Goal: Task Accomplishment & Management: Manage account settings

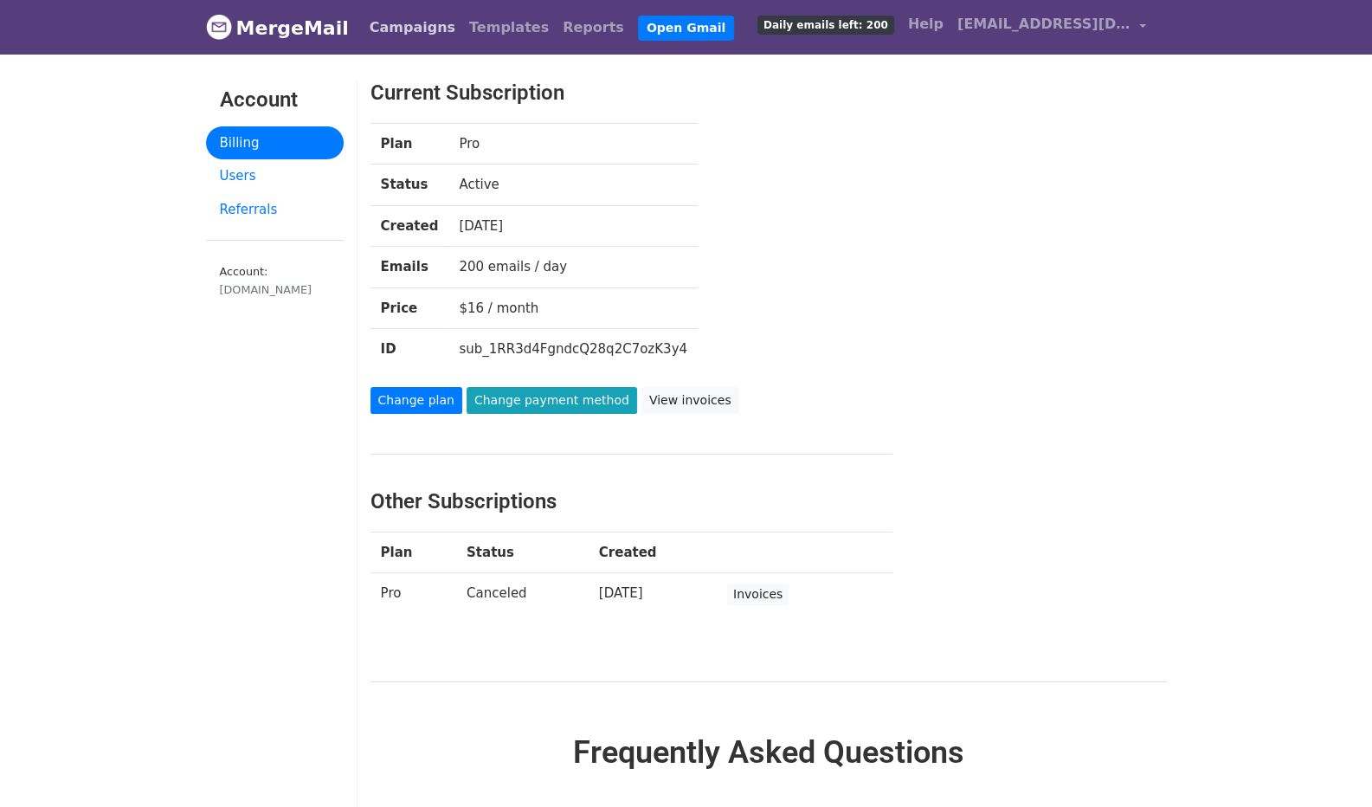
click at [394, 20] on link "Campaigns" at bounding box center [413, 27] width 100 height 35
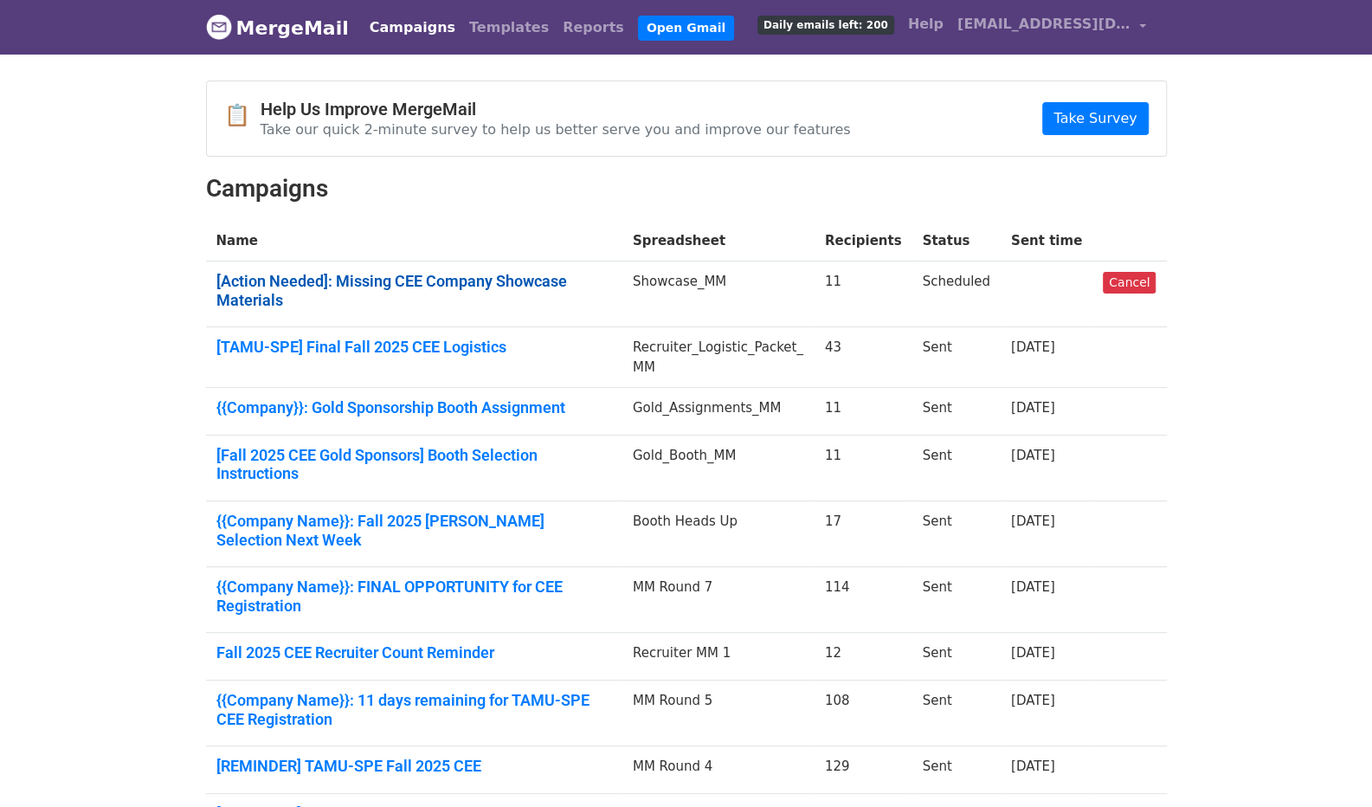
click at [427, 286] on link "[Action Needed]: Missing CEE Company Showcase Materials" at bounding box center [413, 290] width 395 height 37
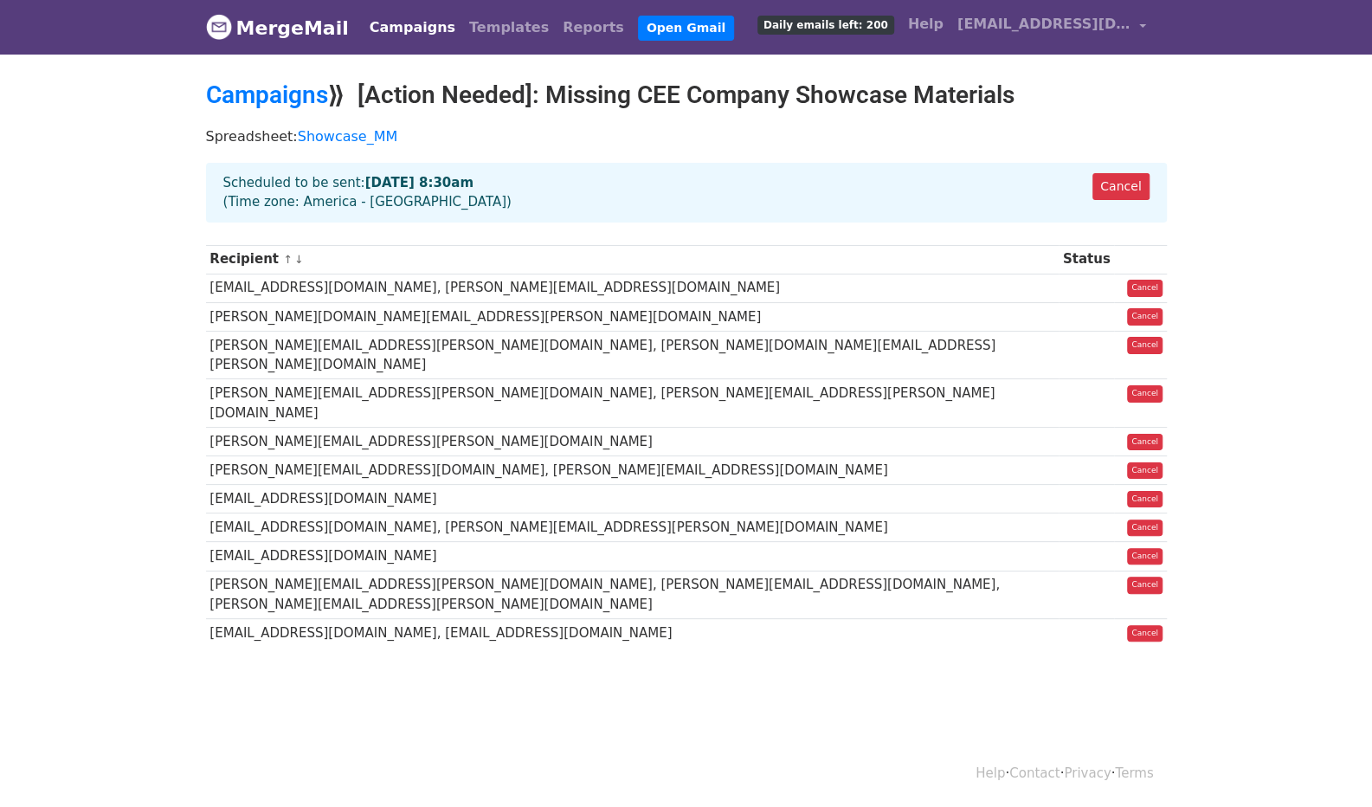
click at [269, 253] on th "Recipient ↑ ↓" at bounding box center [632, 259] width 852 height 29
click at [249, 260] on th "Recipient ↑ ↓" at bounding box center [632, 259] width 852 height 29
click at [311, 101] on link "Campaigns" at bounding box center [267, 94] width 122 height 29
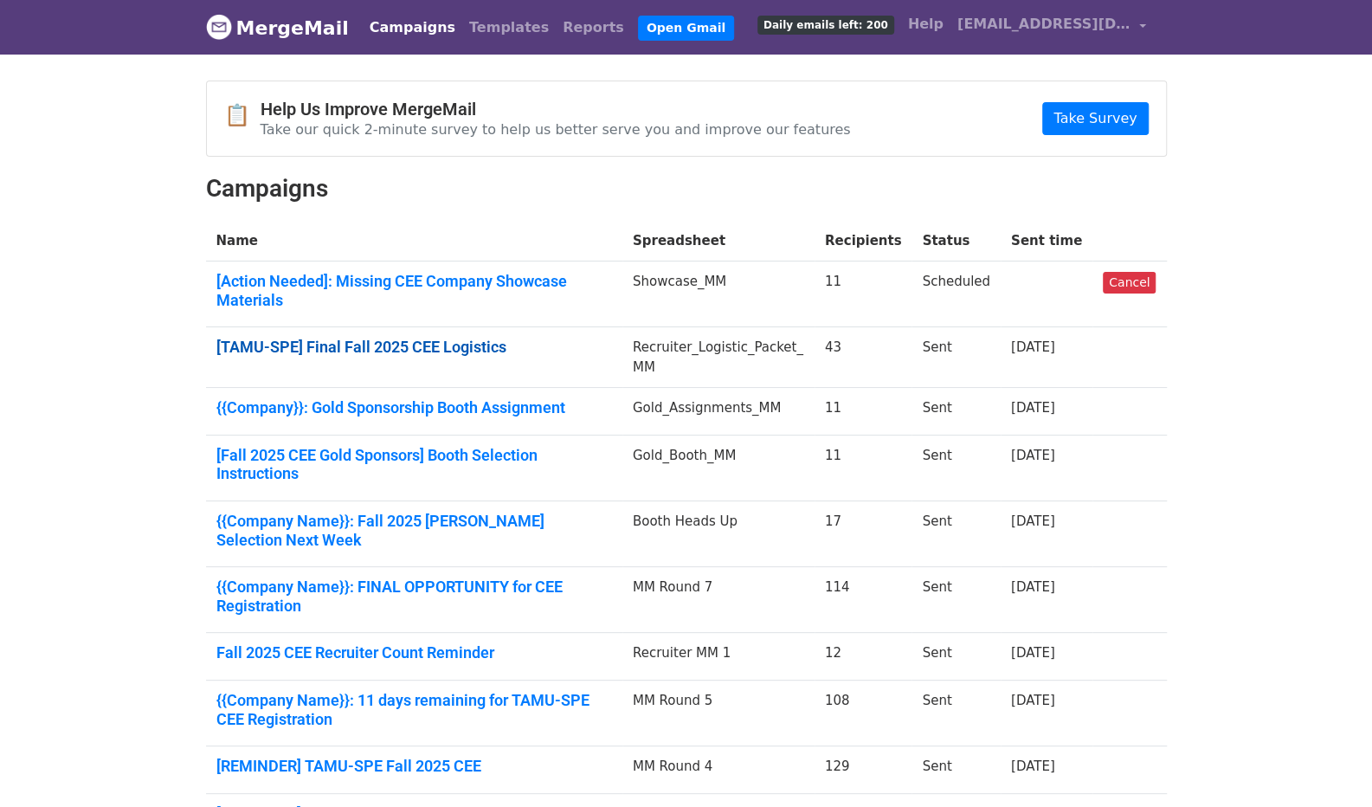
click at [474, 337] on link "[TAMU-SPE] Final Fall 2025 CEE Logistics" at bounding box center [413, 346] width 395 height 19
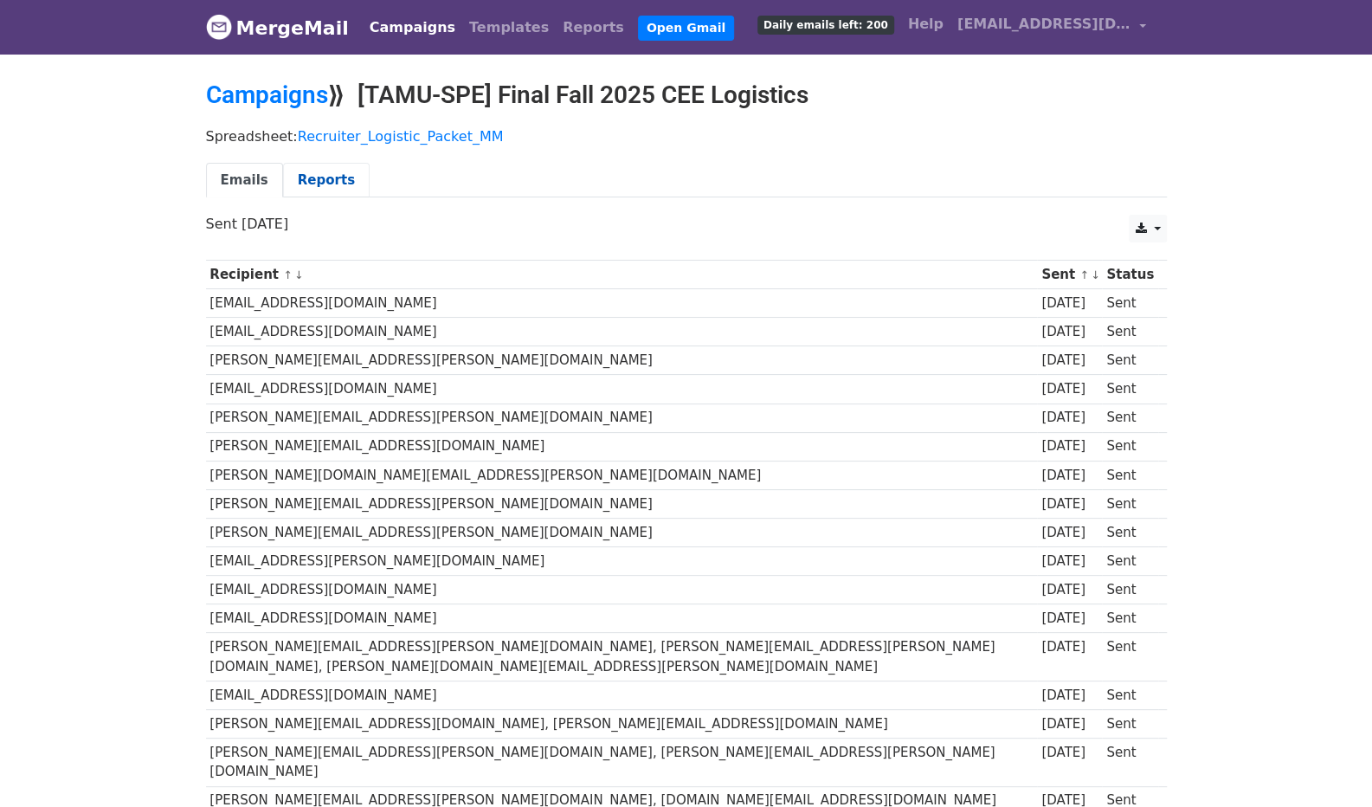
click at [330, 176] on link "Reports" at bounding box center [326, 180] width 87 height 35
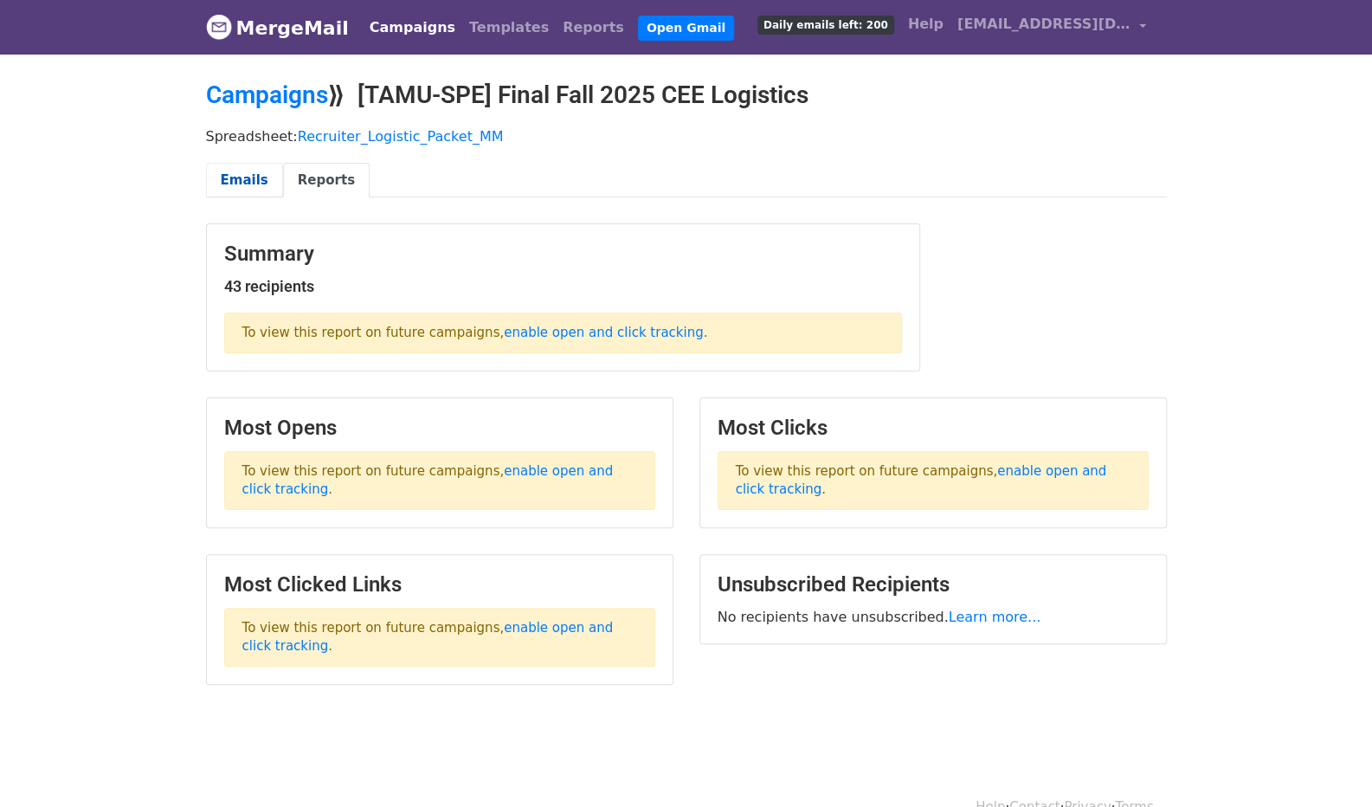
click at [223, 177] on link "Emails" at bounding box center [244, 180] width 77 height 35
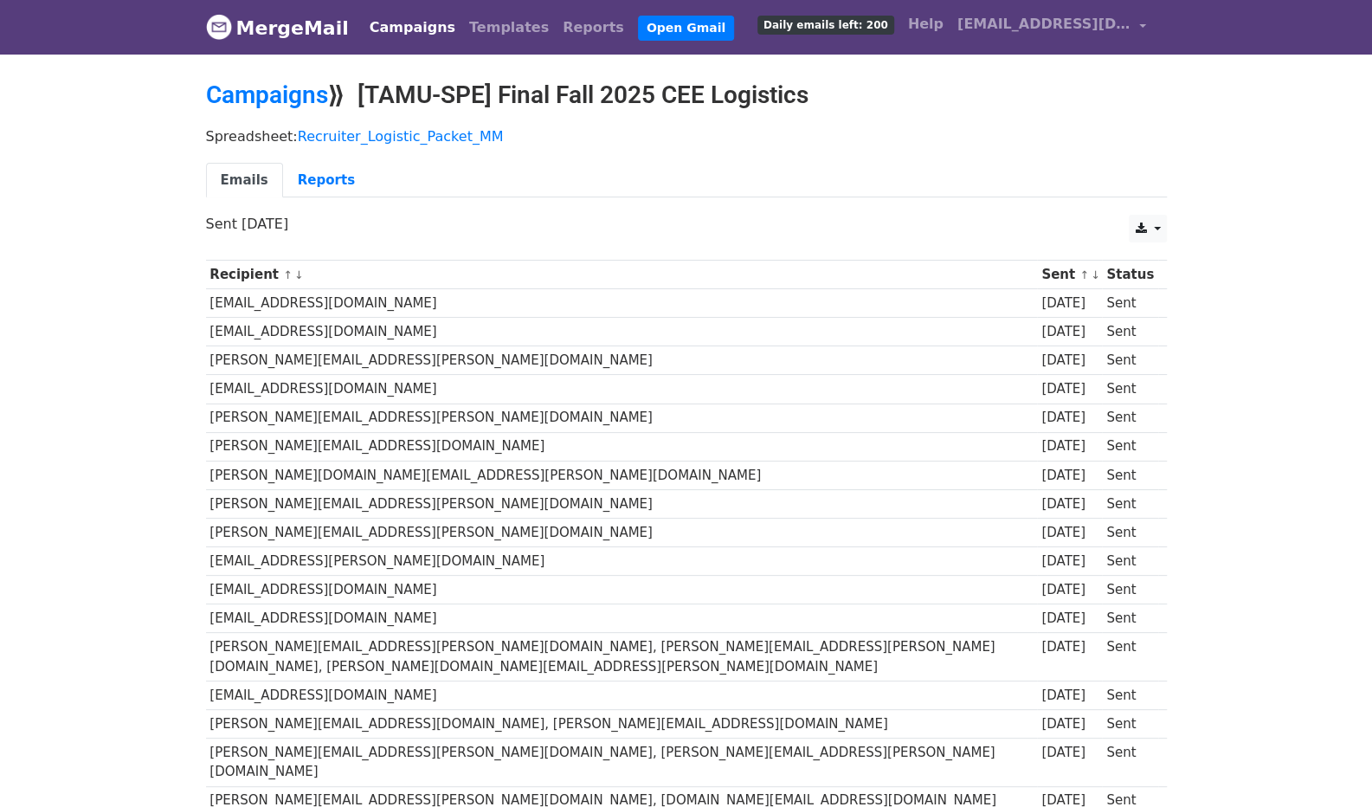
click at [409, 26] on link "Campaigns" at bounding box center [413, 27] width 100 height 35
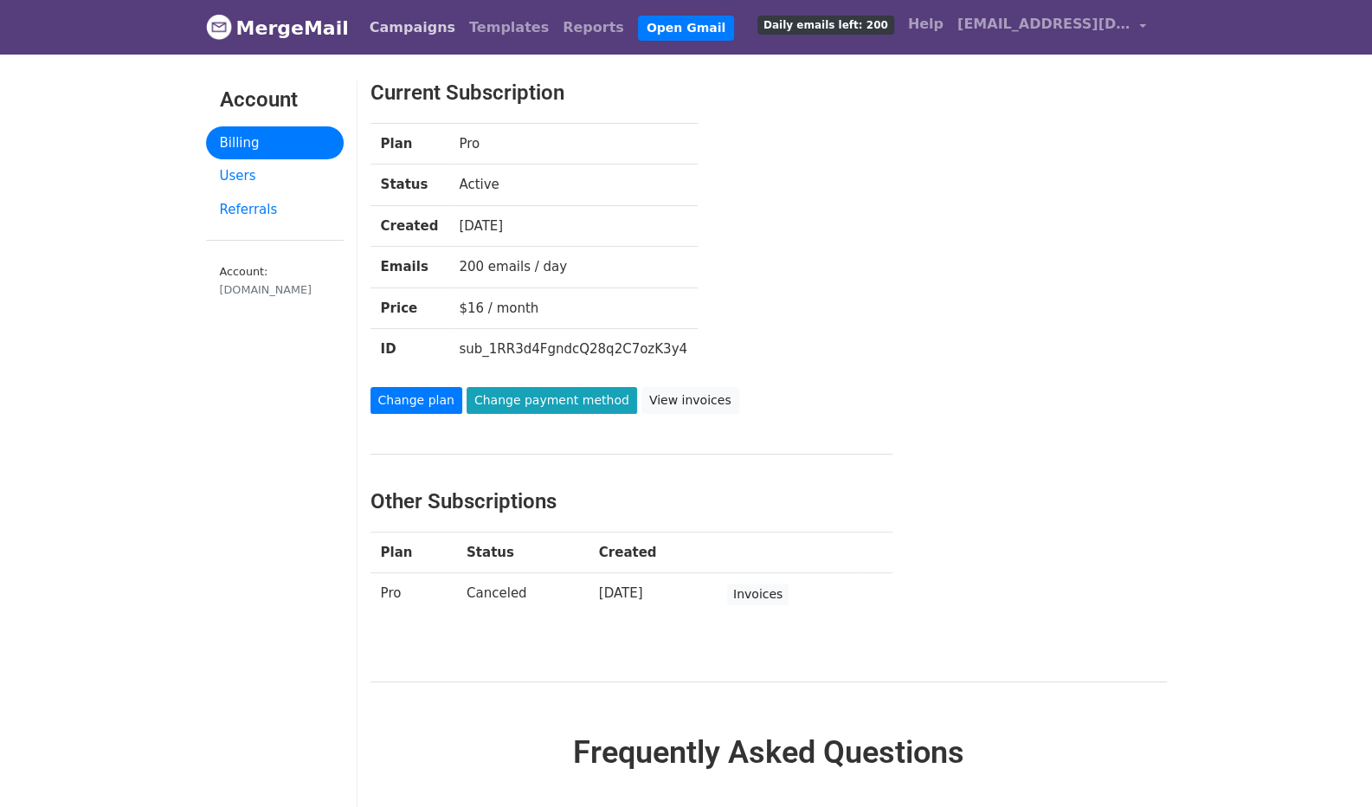
click at [384, 28] on link "Campaigns" at bounding box center [413, 27] width 100 height 35
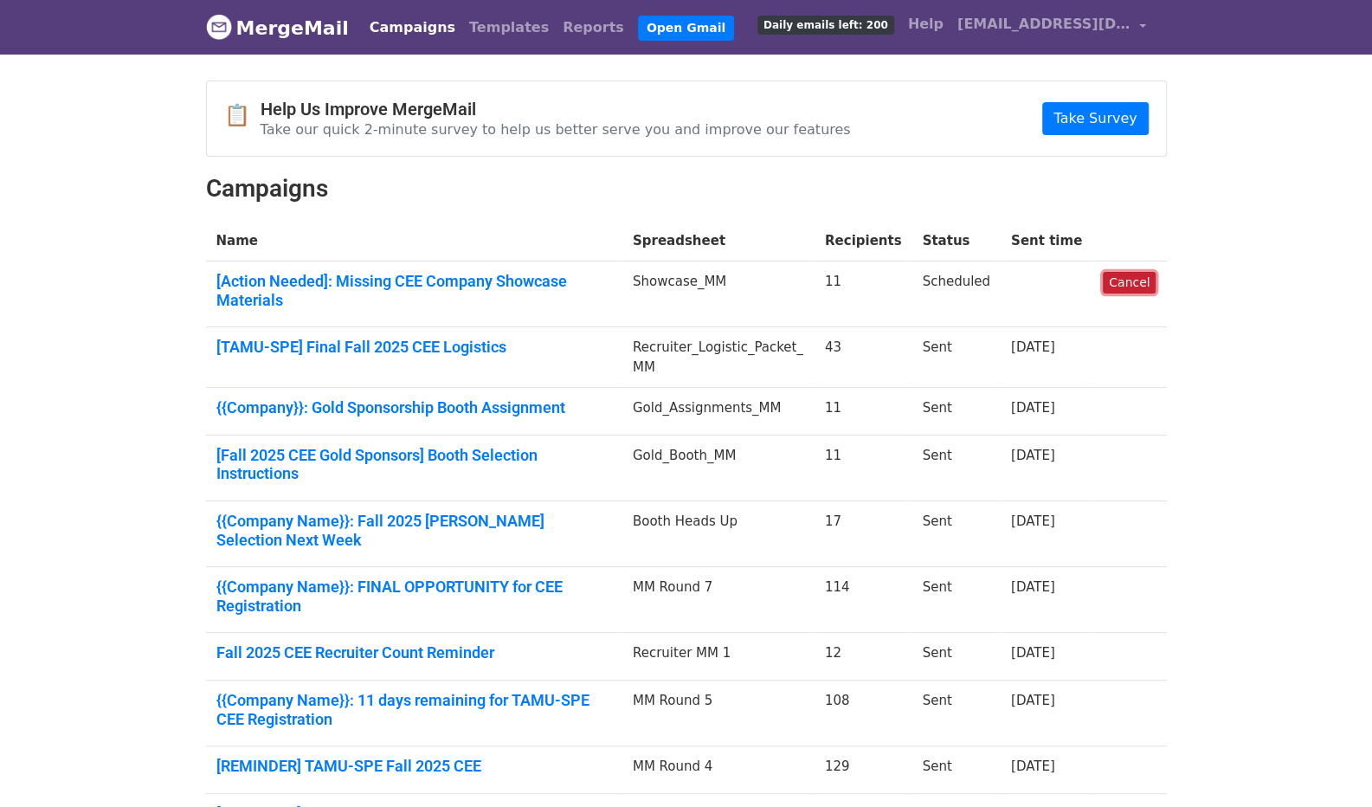
click at [1118, 283] on link "Cancel" at bounding box center [1128, 283] width 53 height 22
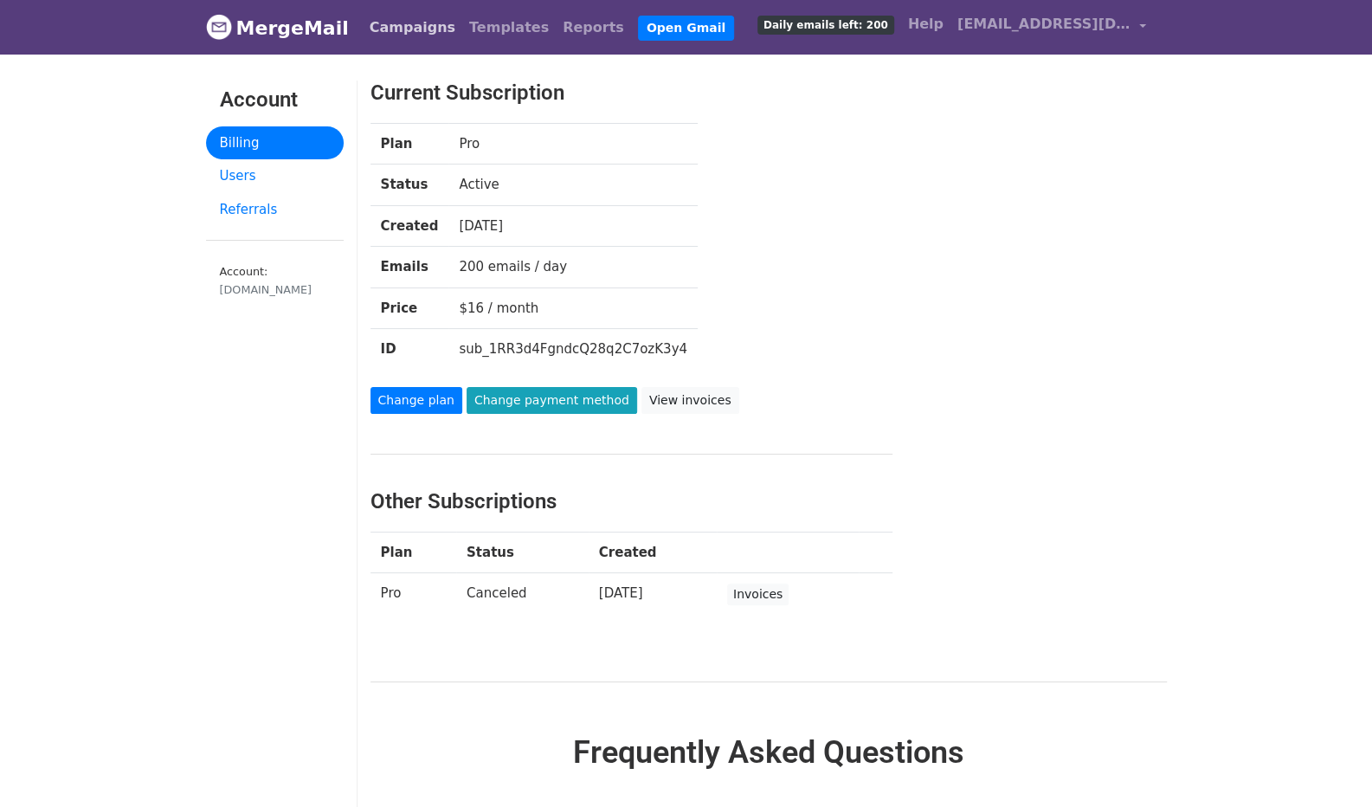
click at [390, 25] on link "Campaigns" at bounding box center [413, 27] width 100 height 35
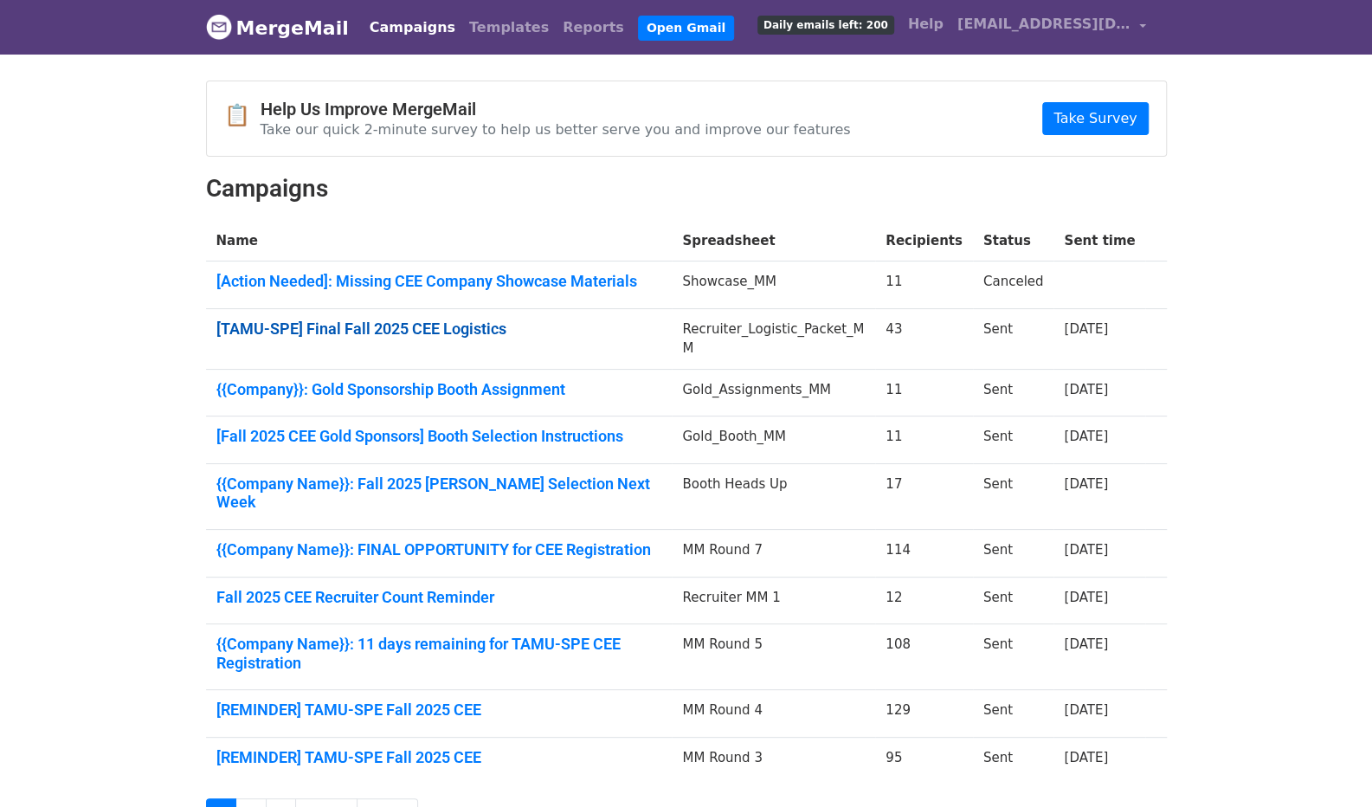
click at [455, 319] on link "[TAMU-SPE] Final Fall 2025 CEE Logistics" at bounding box center [439, 328] width 446 height 19
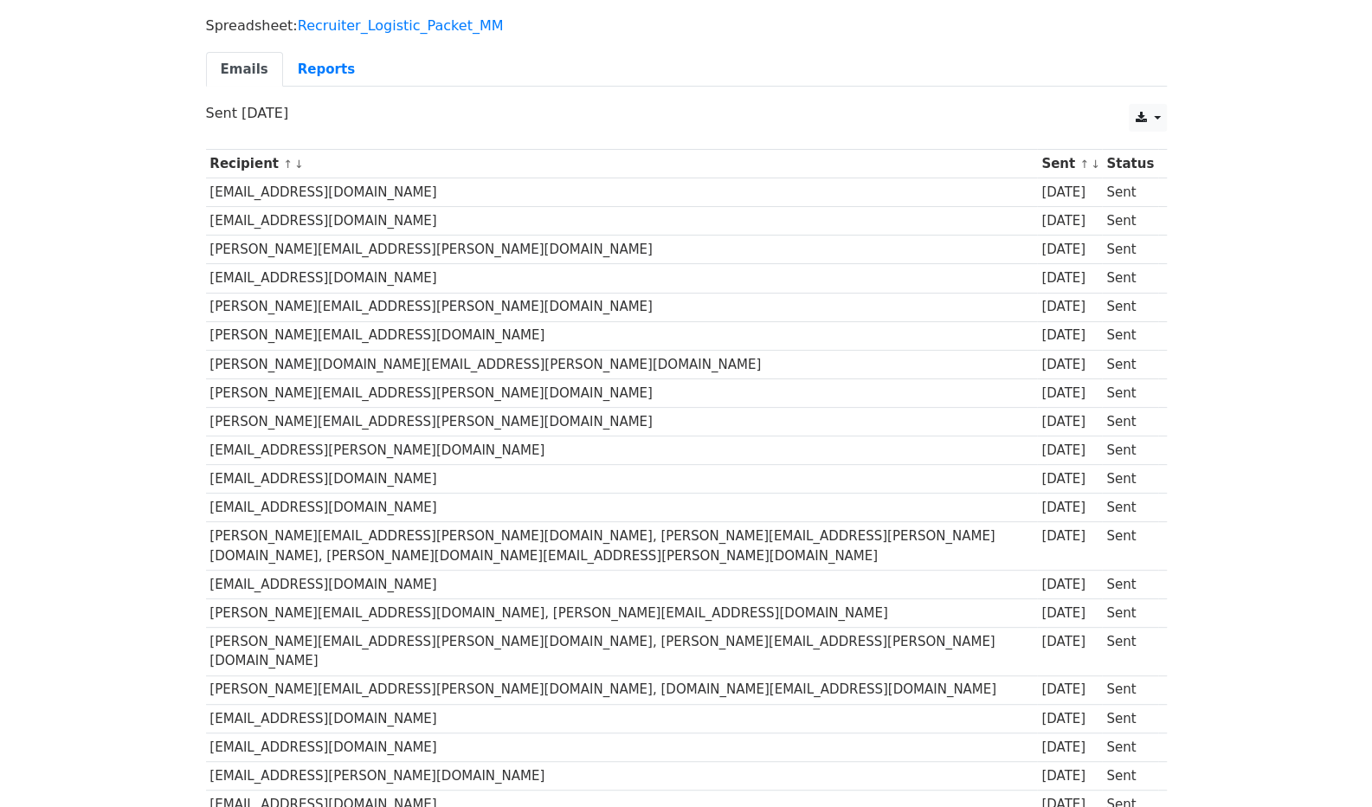
scroll to position [150, 0]
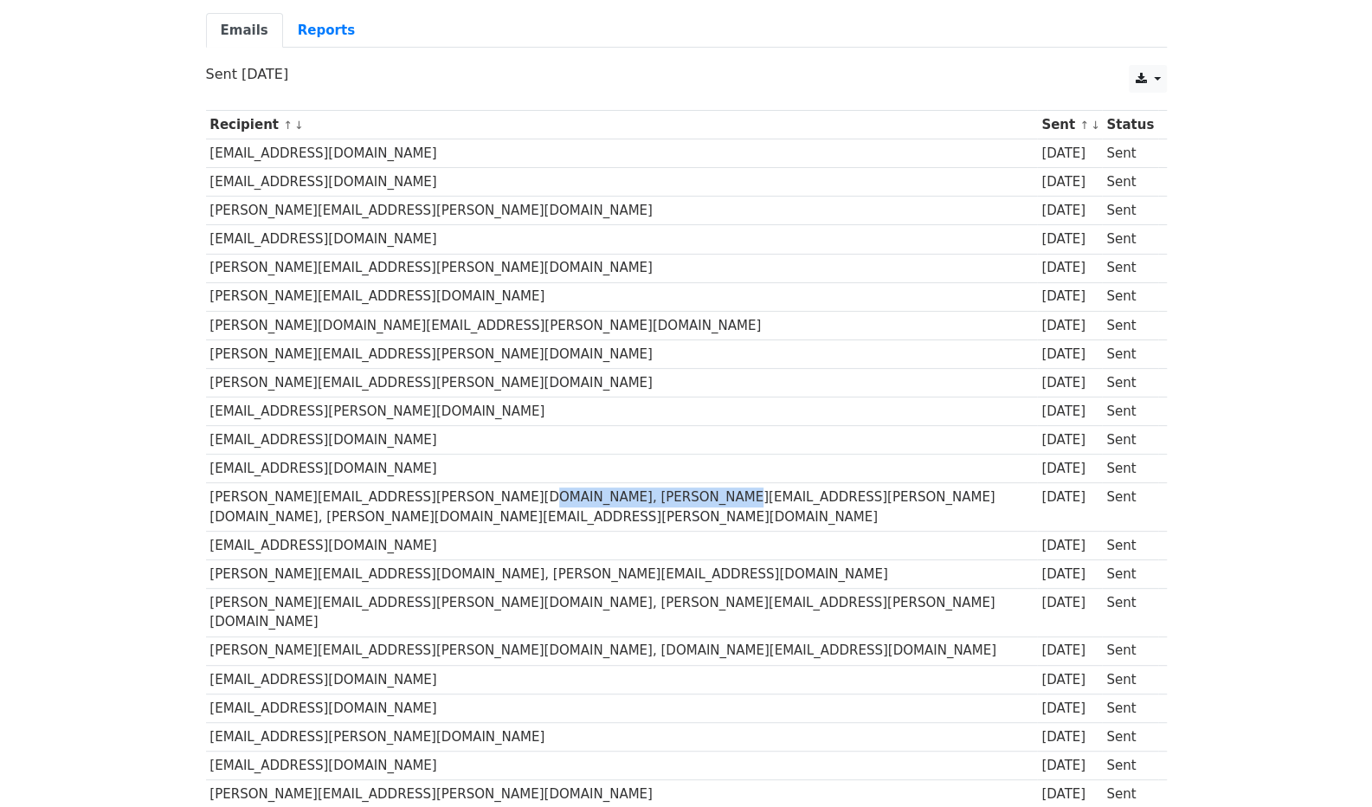
drag, startPoint x: 637, startPoint y: 488, endPoint x: 478, endPoint y: 485, distance: 159.2
click at [478, 485] on td "David.Smith@dvn.com, Alex.Peeler@dvn.com, carola.mccullough@dvn.com" at bounding box center [622, 507] width 832 height 48
copy td "carola.mccullough@dvn.com"
click at [478, 485] on td "David.Smith@dvn.com, Alex.Peeler@dvn.com, carola.mccullough@dvn.com" at bounding box center [622, 507] width 832 height 48
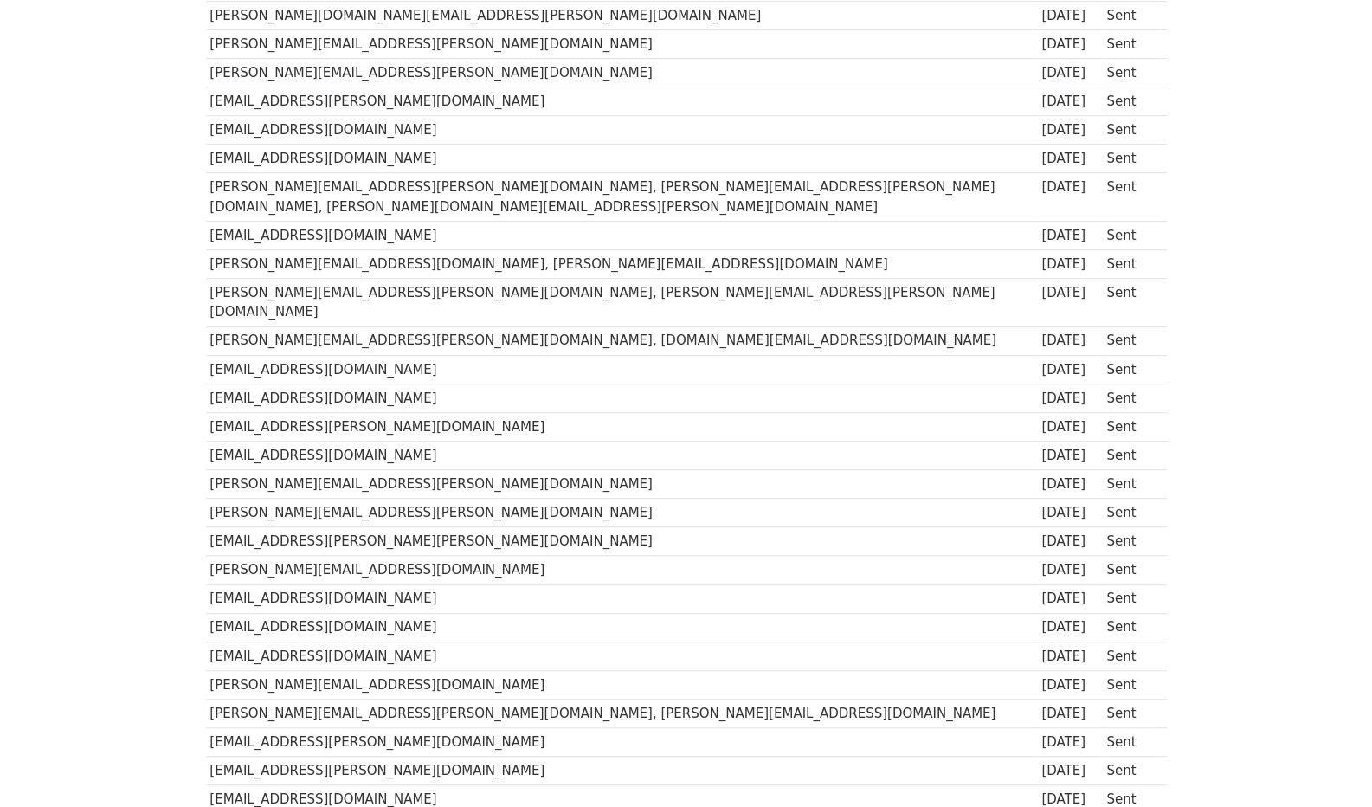
scroll to position [472, 0]
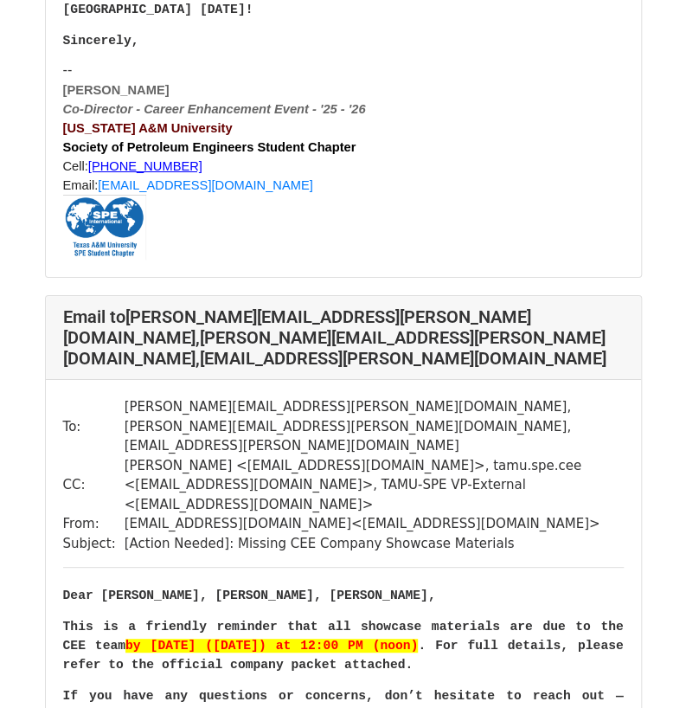
scroll to position [1883, 0]
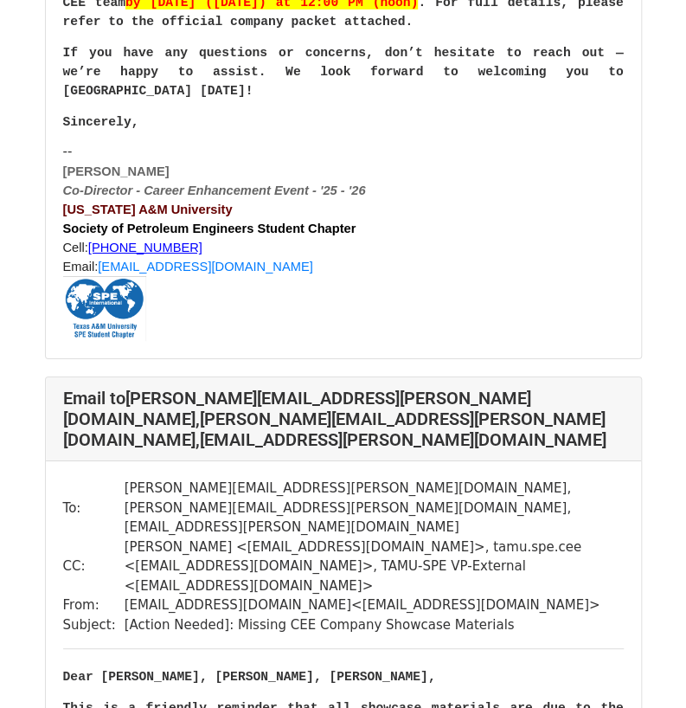
scroll to position [1823, 0]
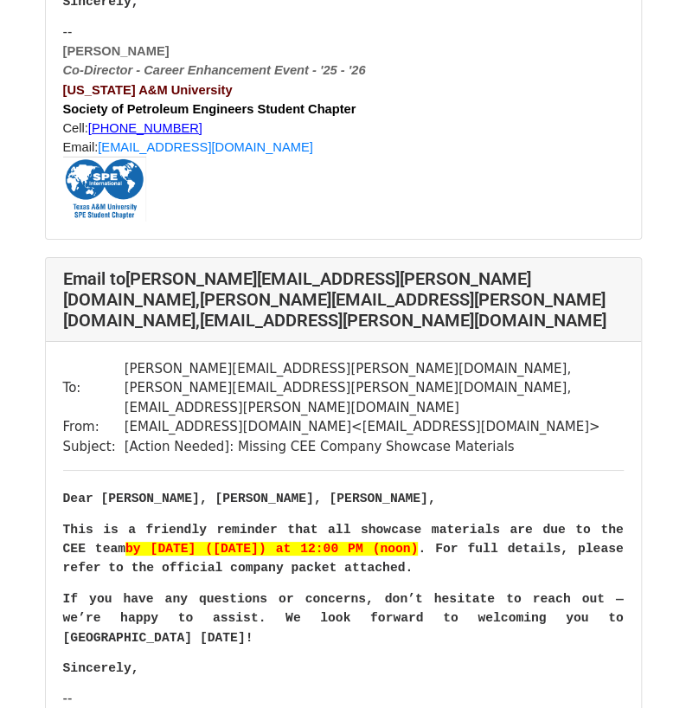
scroll to position [1746, 0]
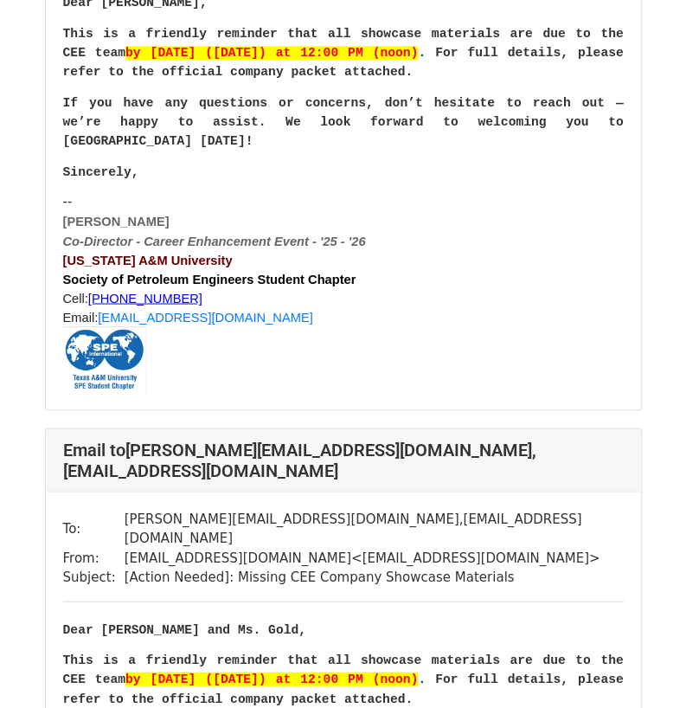
scroll to position [2858, 0]
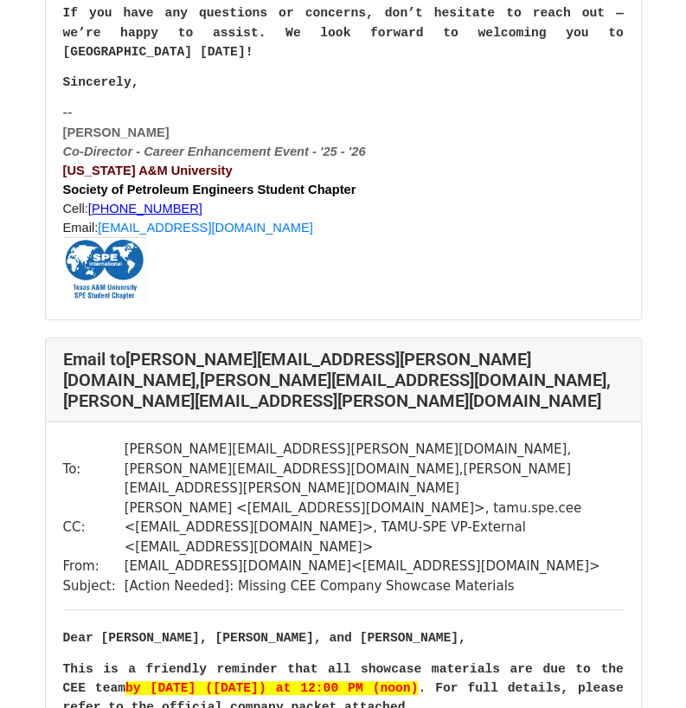
scroll to position [5888, 0]
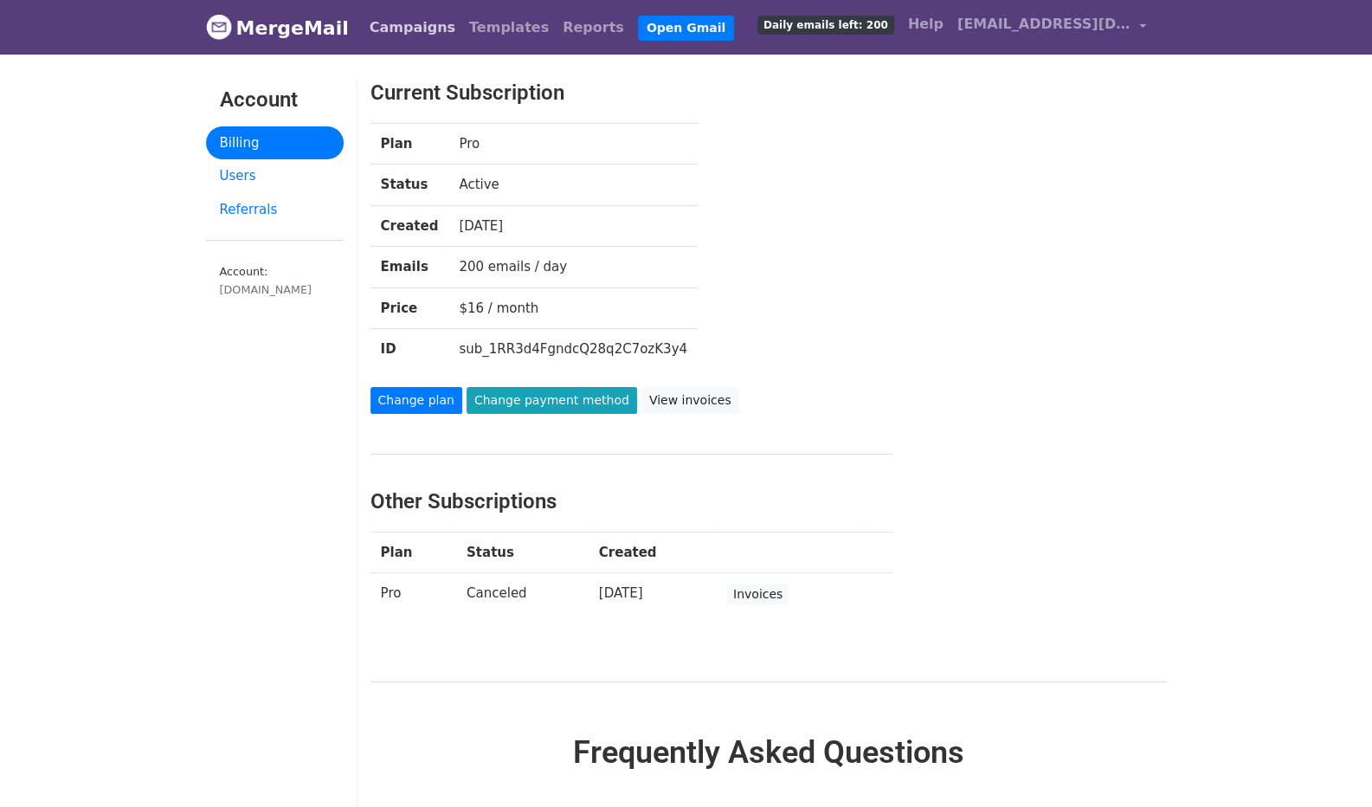
click at [407, 25] on link "Campaigns" at bounding box center [413, 27] width 100 height 35
